Goal: Understand process/instructions

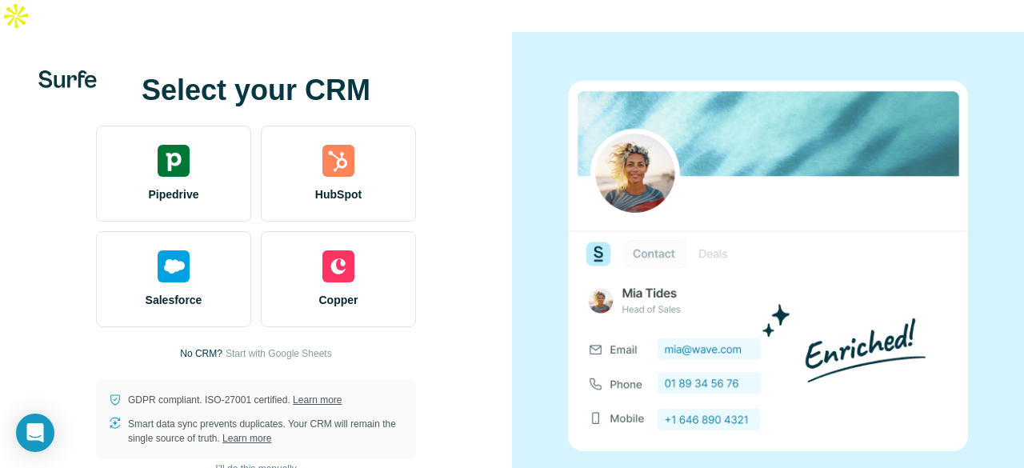
click at [600, 316] on img at bounding box center [768, 266] width 400 height 370
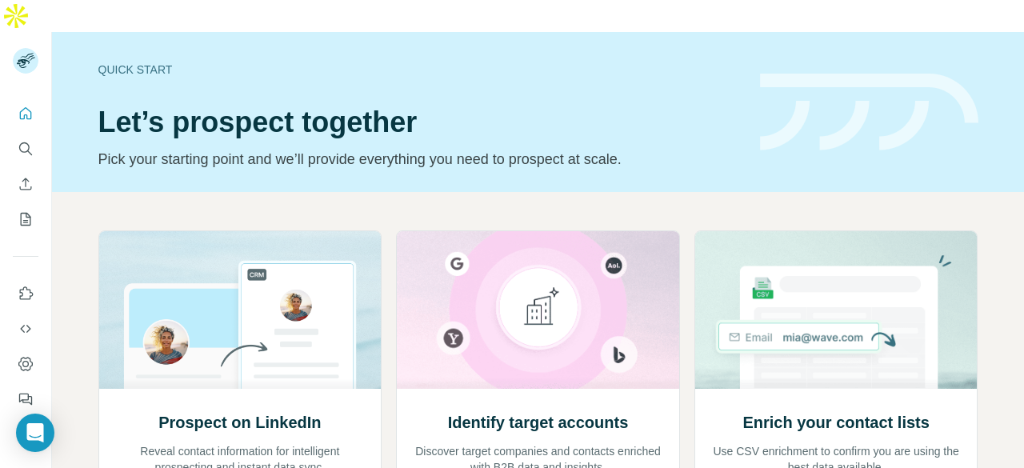
scroll to position [205, 0]
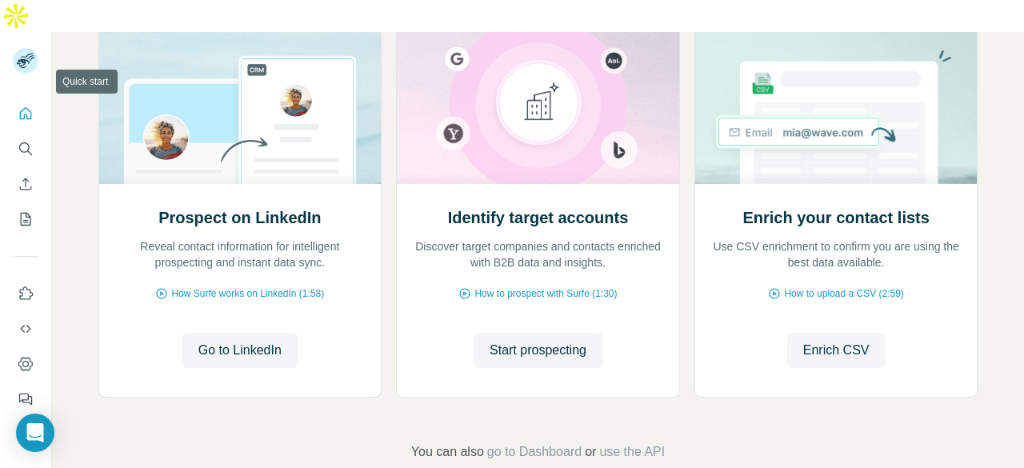
click at [29, 107] on icon "Quick start" at bounding box center [26, 113] width 12 height 12
